Goal: Task Accomplishment & Management: Manage account settings

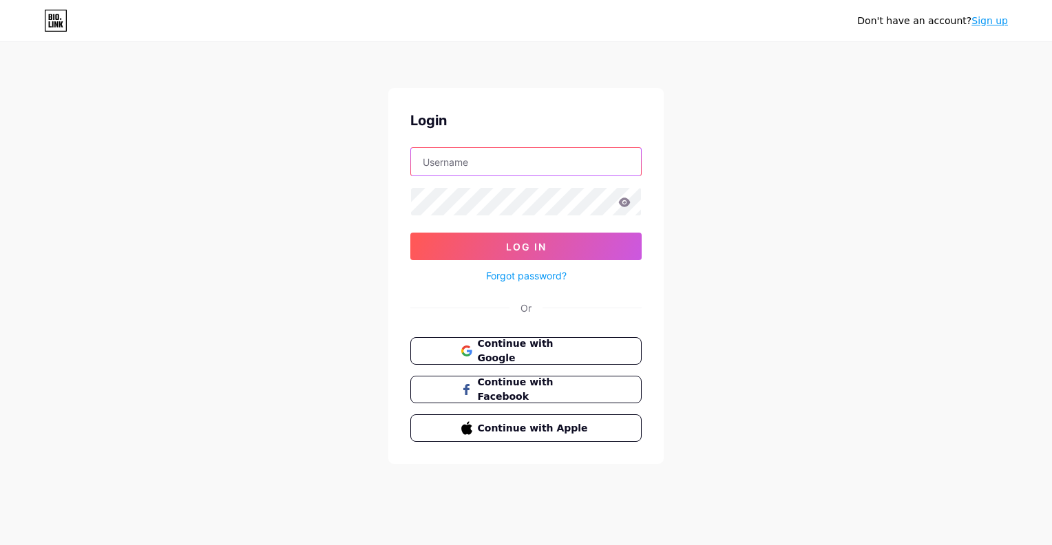
type input "[EMAIL_ADDRESS][DOMAIN_NAME]"
click at [517, 345] on span "Continue with Google" at bounding box center [535, 351] width 114 height 29
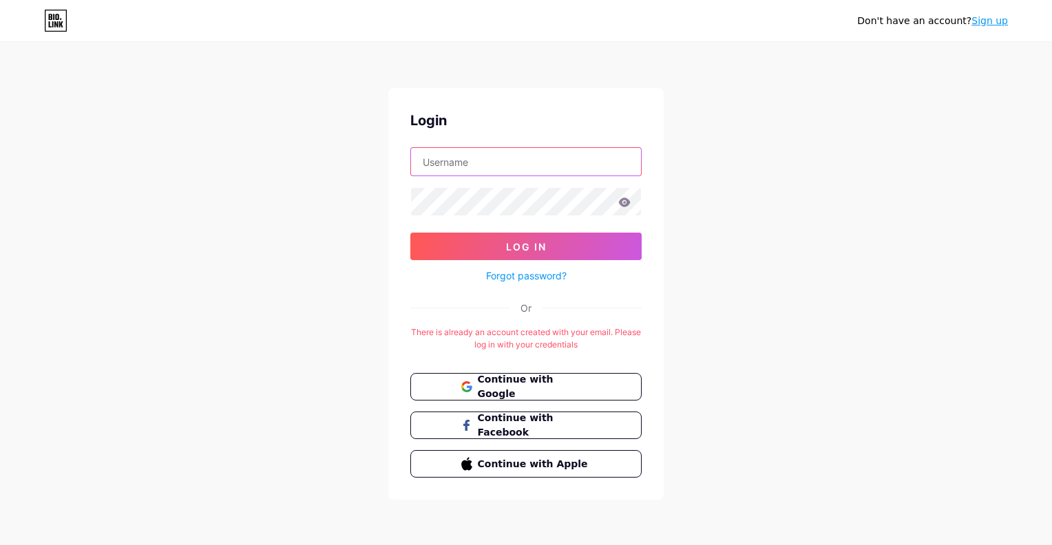
type input "[EMAIL_ADDRESS][DOMAIN_NAME]"
click at [566, 390] on span "Continue with Google" at bounding box center [535, 386] width 114 height 29
click at [698, 268] on div "Don't have an account? Sign up Login faithworndaily@gmail.com Log In Forgot pas…" at bounding box center [526, 272] width 1052 height 544
click at [527, 170] on input "[EMAIL_ADDRESS][DOMAIN_NAME]" at bounding box center [526, 162] width 230 height 28
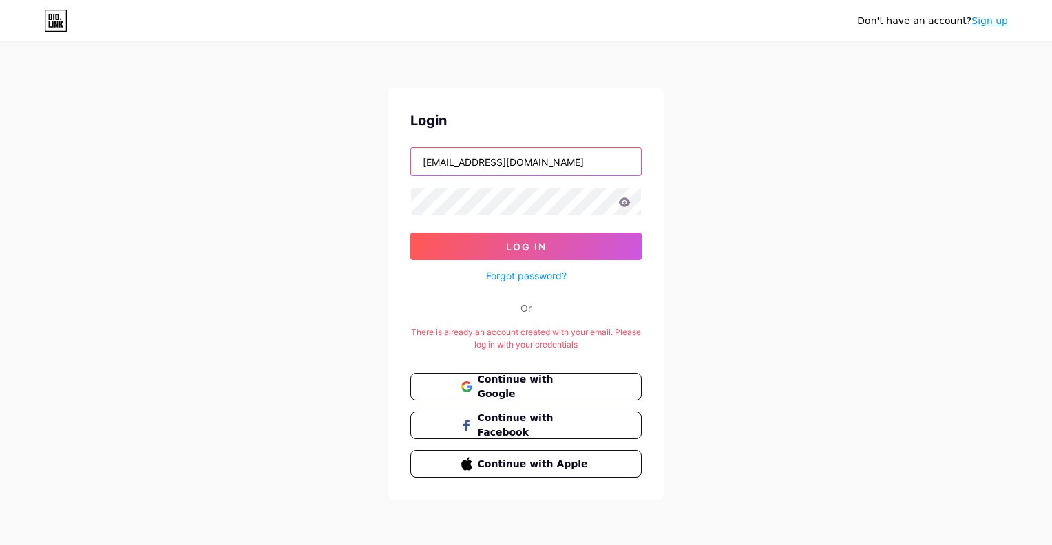
click at [527, 170] on input "[EMAIL_ADDRESS][DOMAIN_NAME]" at bounding box center [526, 162] width 230 height 28
type input "creativeheartspnd@gmail.com"
click at [559, 245] on button "Log In" at bounding box center [525, 247] width 231 height 28
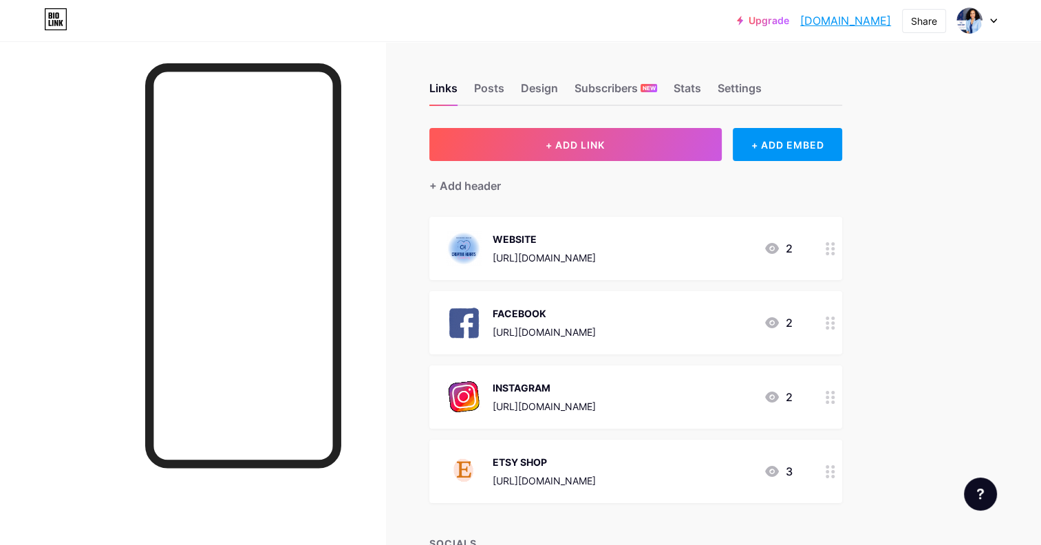
click at [824, 477] on div at bounding box center [830, 471] width 23 height 63
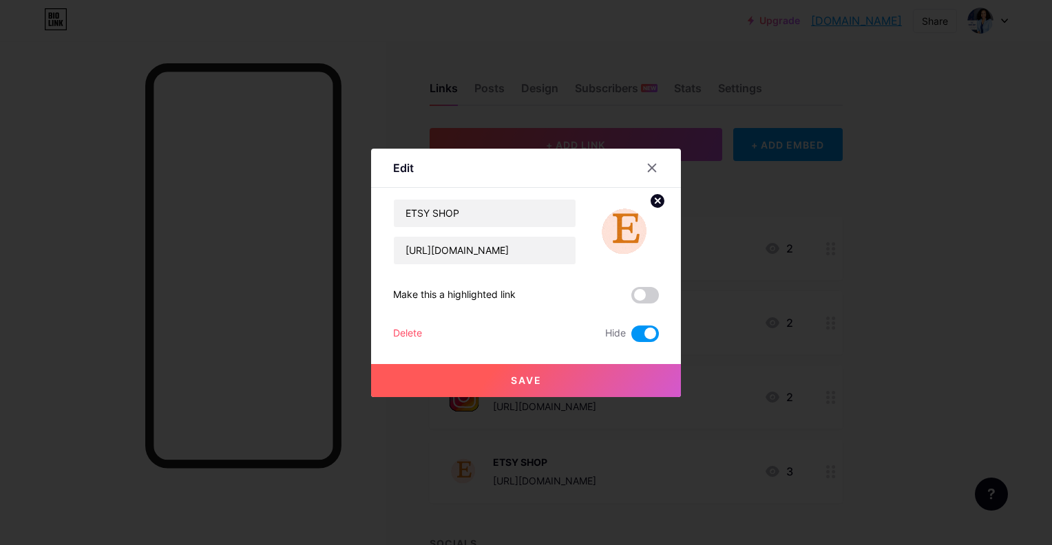
click at [646, 337] on span at bounding box center [645, 334] width 28 height 17
click at [631, 337] on input "checkbox" at bounding box center [631, 337] width 0 height 0
click at [646, 337] on span at bounding box center [645, 334] width 28 height 17
click at [631, 337] on input "checkbox" at bounding box center [631, 337] width 0 height 0
click at [646, 337] on span at bounding box center [645, 334] width 28 height 17
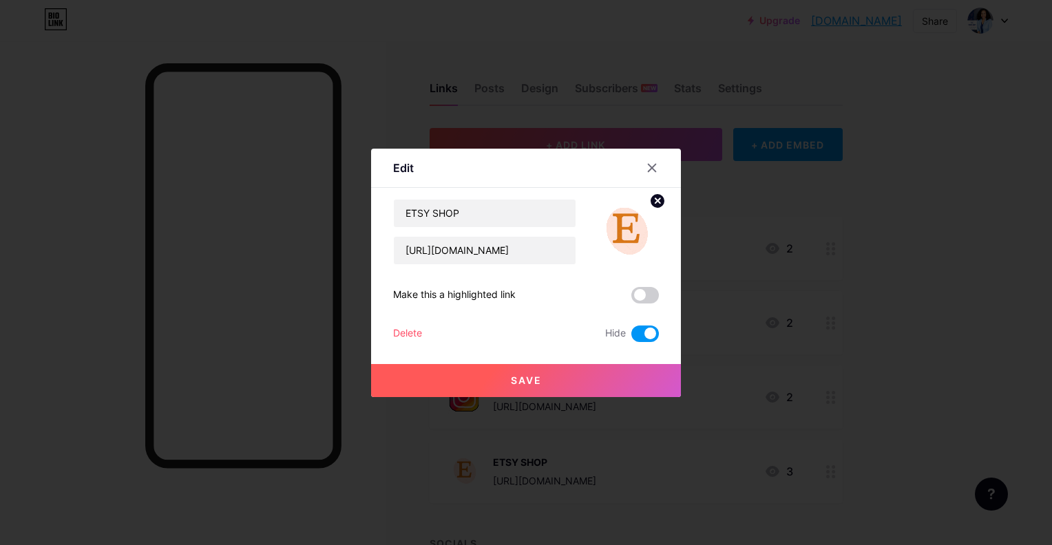
click at [631, 337] on input "checkbox" at bounding box center [631, 337] width 0 height 0
click at [589, 378] on button "Save" at bounding box center [526, 380] width 310 height 33
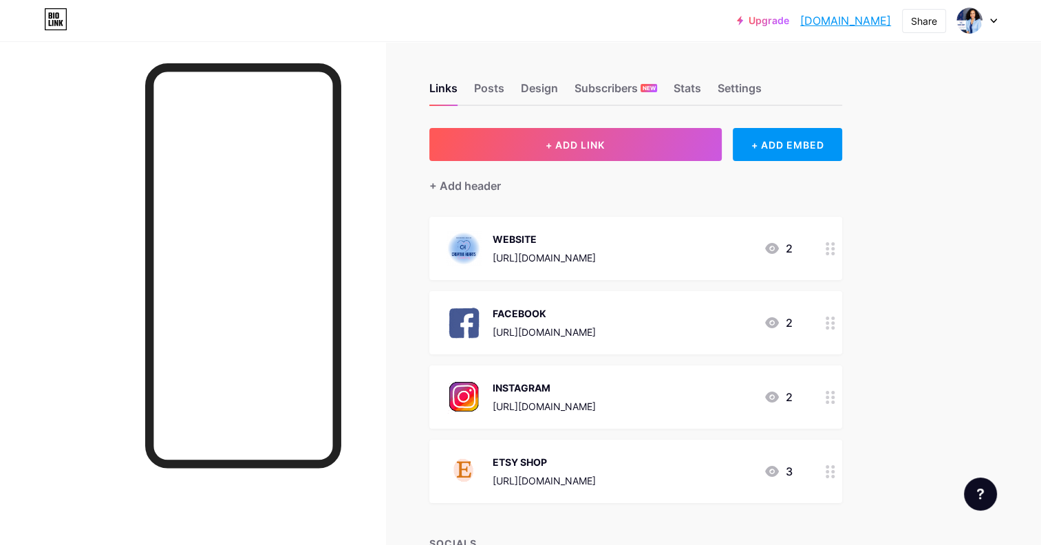
click at [829, 472] on icon at bounding box center [831, 471] width 10 height 13
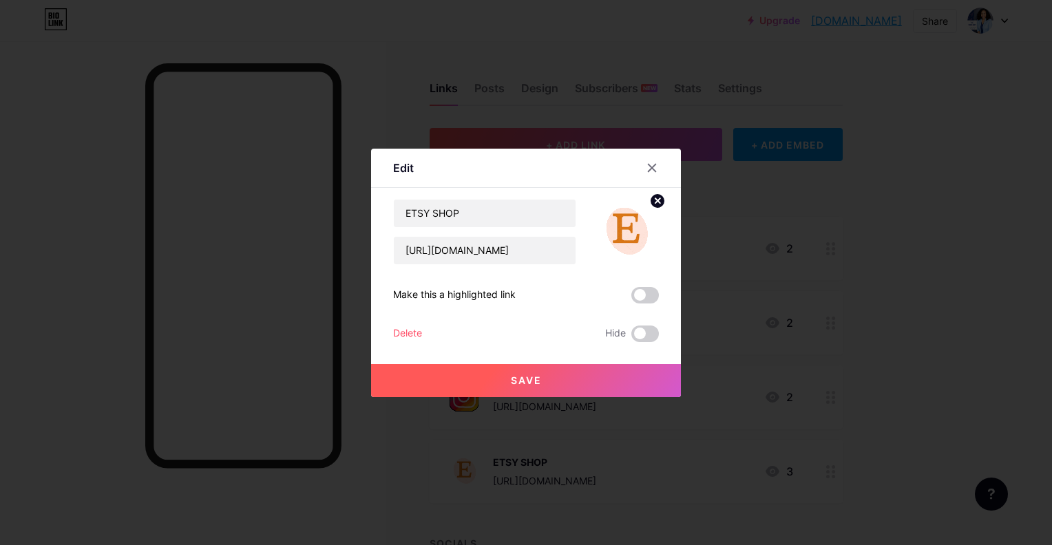
click at [647, 330] on span at bounding box center [645, 334] width 28 height 17
click at [631, 337] on input "checkbox" at bounding box center [631, 337] width 0 height 0
click at [596, 372] on button "Save" at bounding box center [526, 380] width 310 height 33
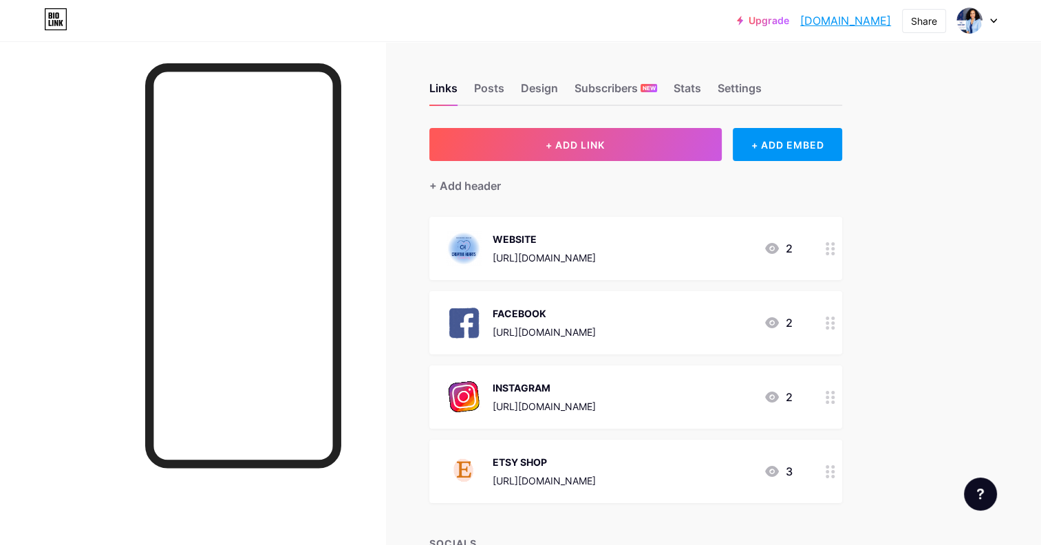
click at [823, 250] on div at bounding box center [830, 248] width 23 height 63
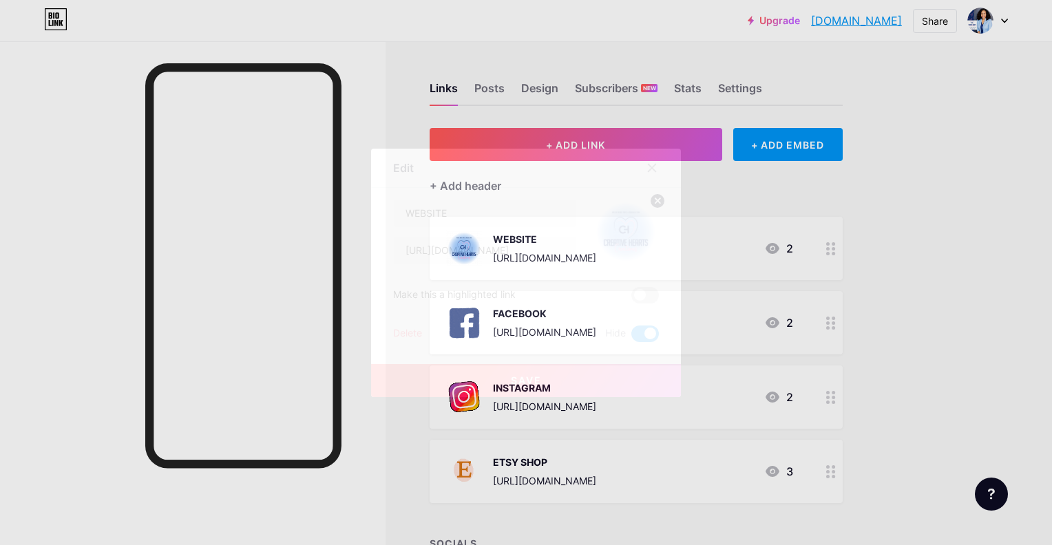
click at [652, 169] on icon at bounding box center [651, 167] width 11 height 11
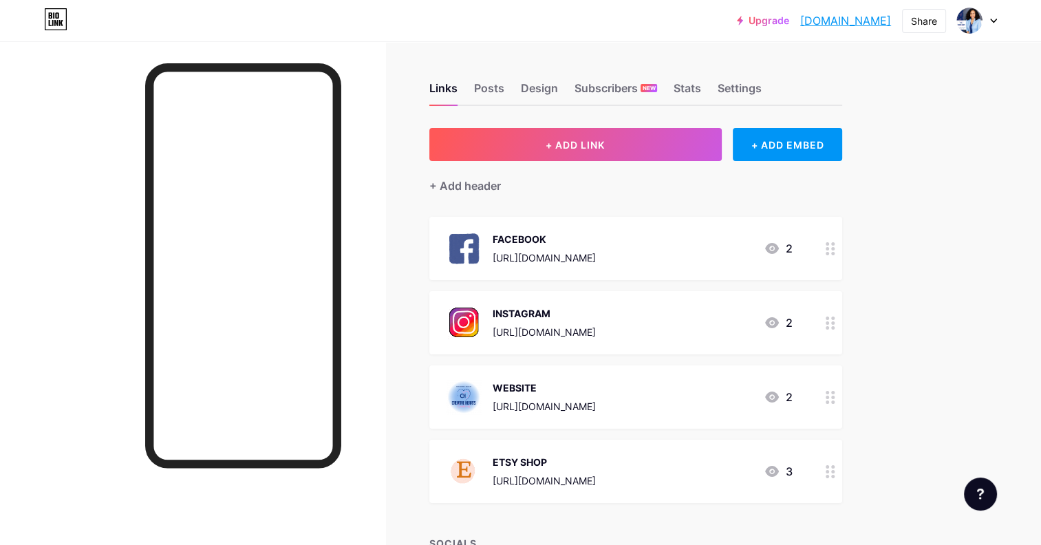
click at [696, 198] on div "+ ADD LINK + ADD EMBED + Add header FACEBOOK https://www.facebook.com/share/HVt…" at bounding box center [635, 423] width 413 height 590
